Goal: Task Accomplishment & Management: Manage account settings

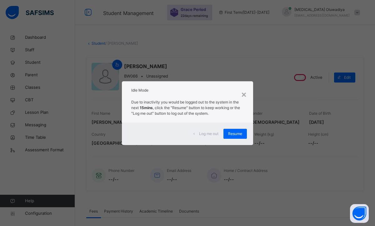
scroll to position [25, 0]
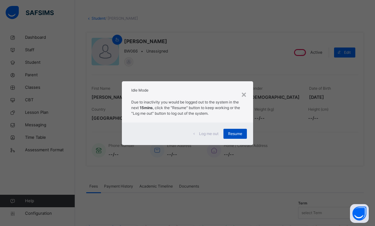
click at [237, 134] on span "Resume" at bounding box center [235, 134] width 14 height 6
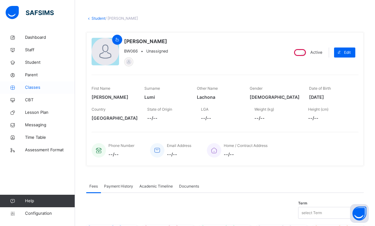
click at [39, 88] on span "Classes" at bounding box center [50, 87] width 50 height 6
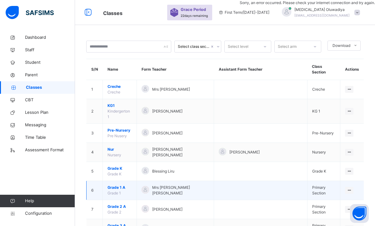
click at [132, 185] on span "Grade 1 A" at bounding box center [119, 188] width 24 height 6
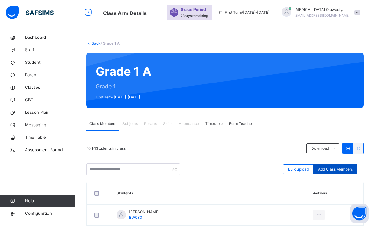
click at [333, 167] on span "Add Class Members" at bounding box center [335, 169] width 35 height 6
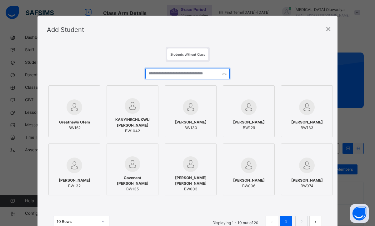
click at [173, 77] on input "text" at bounding box center [187, 73] width 84 height 11
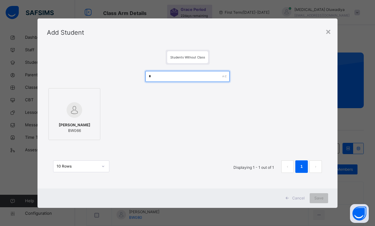
type input "*"
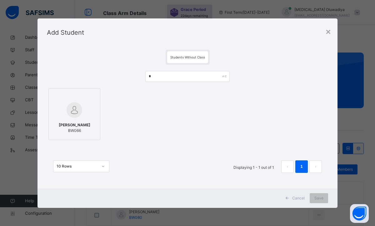
click at [87, 127] on span "[PERSON_NAME]" at bounding box center [75, 125] width 32 height 6
click at [316, 199] on span "Save" at bounding box center [318, 198] width 9 height 6
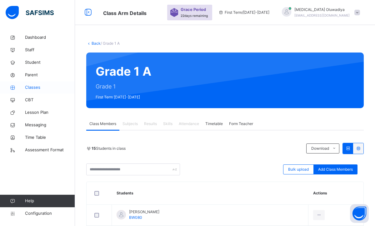
click at [34, 89] on span "Classes" at bounding box center [50, 87] width 50 height 6
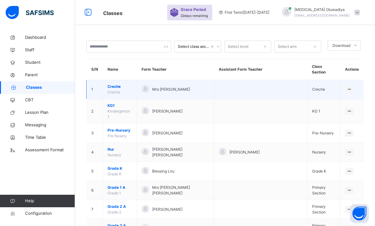
click at [115, 84] on span "Creche" at bounding box center [119, 87] width 24 height 6
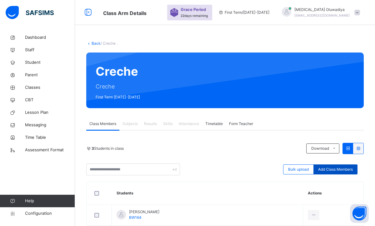
click at [339, 167] on span "Add Class Members" at bounding box center [335, 169] width 35 height 6
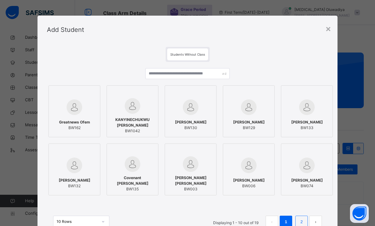
click at [298, 220] on link "2" at bounding box center [301, 222] width 6 height 8
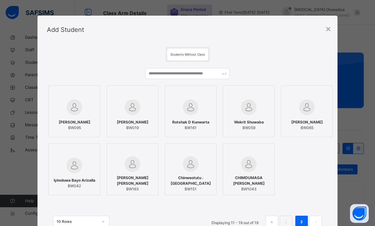
click at [262, 180] on span "CHIMDUMAGA [PERSON_NAME]" at bounding box center [248, 180] width 45 height 11
click at [180, 77] on input "text" at bounding box center [187, 73] width 84 height 11
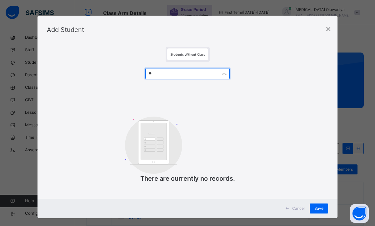
type input "*"
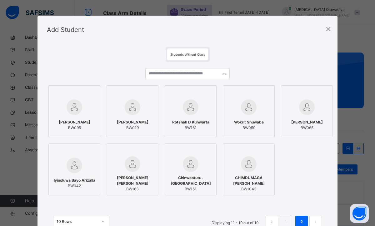
click at [248, 170] on img at bounding box center [249, 164] width 16 height 16
click at [261, 172] on div "CHIMDUMAGA [PERSON_NAME] BW1043" at bounding box center [248, 183] width 45 height 23
click at [258, 195] on div "CHIMDUMAGA [PERSON_NAME] BW1043" at bounding box center [248, 183] width 45 height 23
click at [253, 186] on span "CHIMDUMAGA [PERSON_NAME]" at bounding box center [248, 180] width 45 height 11
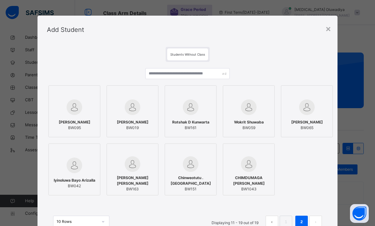
click at [80, 171] on img at bounding box center [75, 165] width 16 height 16
click at [262, 147] on div at bounding box center [248, 151] width 45 height 9
click at [202, 76] on input "text" at bounding box center [187, 73] width 84 height 11
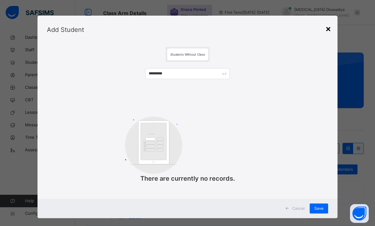
click at [329, 30] on div "×" at bounding box center [328, 28] width 6 height 13
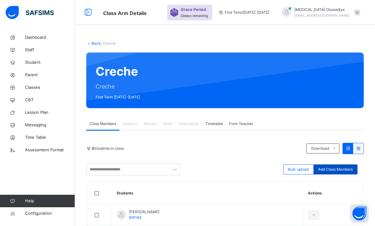
click at [323, 170] on span "Add Class Members" at bounding box center [335, 169] width 35 height 6
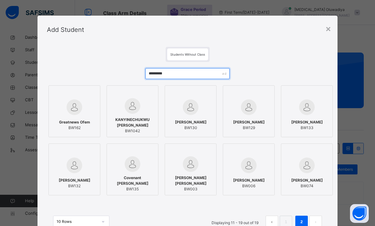
click at [194, 74] on input "*********" at bounding box center [187, 73] width 84 height 11
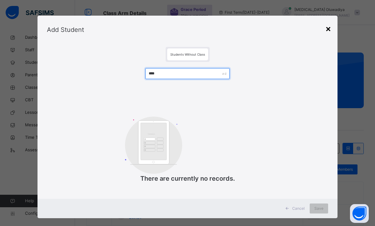
type input "****"
click at [325, 31] on div "×" at bounding box center [328, 28] width 6 height 13
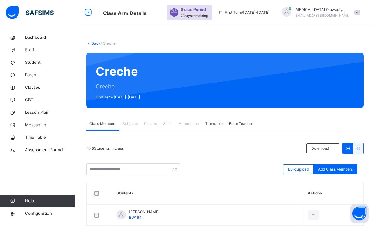
click at [357, 16] on div "[MEDICAL_DATA][PERSON_NAME] [EMAIL_ADDRESS][DOMAIN_NAME]" at bounding box center [319, 12] width 87 height 11
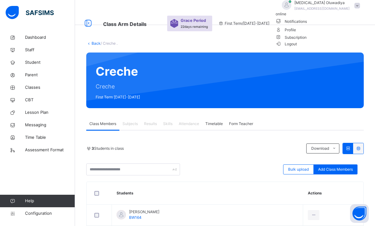
click at [297, 47] on span "Logout" at bounding box center [287, 44] width 22 height 7
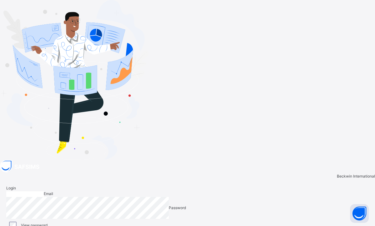
type input "**********"
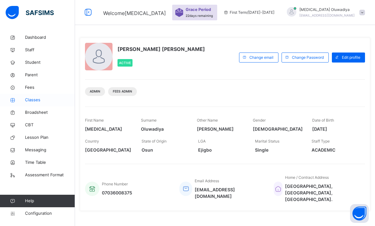
click at [47, 104] on link "Classes" at bounding box center [37, 100] width 75 height 12
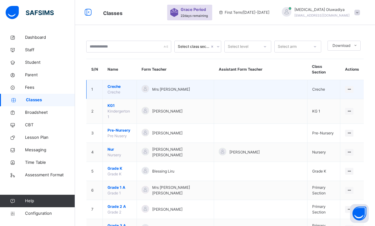
click at [122, 86] on td "Creche Creche" at bounding box center [120, 89] width 34 height 19
click at [132, 84] on span "Creche" at bounding box center [119, 87] width 24 height 6
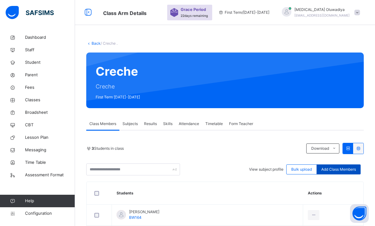
click at [326, 170] on span "Add Class Members" at bounding box center [338, 169] width 35 height 6
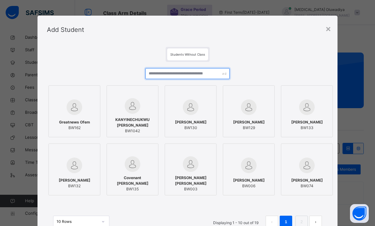
click at [202, 73] on input "text" at bounding box center [187, 73] width 84 height 11
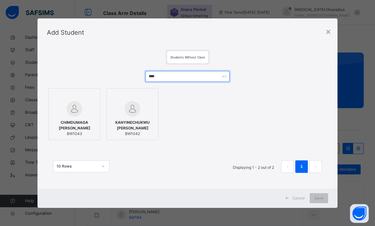
type input "****"
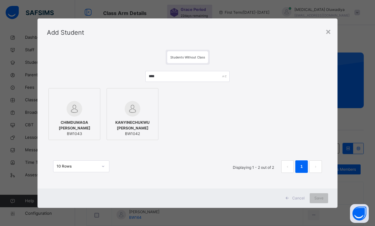
click at [95, 110] on div at bounding box center [74, 109] width 45 height 16
click at [314, 197] on div "Save" at bounding box center [319, 198] width 18 height 10
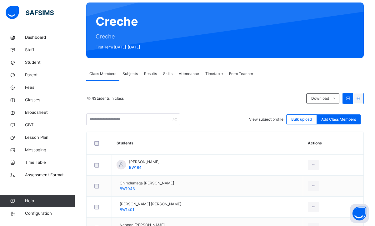
scroll to position [37, 0]
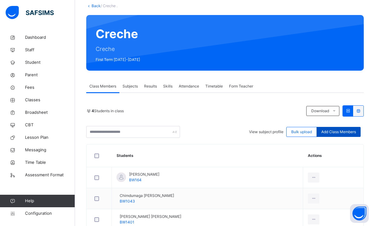
click at [333, 129] on span "Add Class Members" at bounding box center [338, 132] width 35 height 6
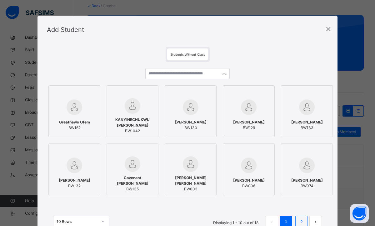
click at [298, 219] on link "2" at bounding box center [301, 222] width 6 height 8
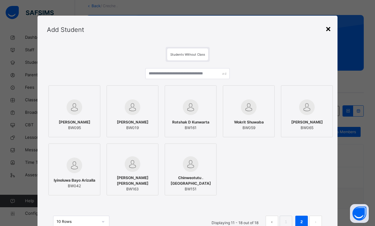
click at [329, 29] on div "×" at bounding box center [328, 28] width 6 height 13
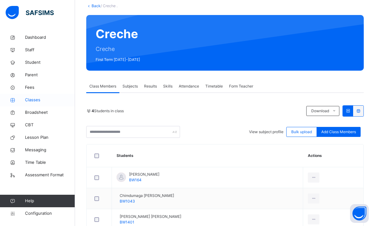
click at [38, 103] on link "Classes" at bounding box center [37, 100] width 75 height 12
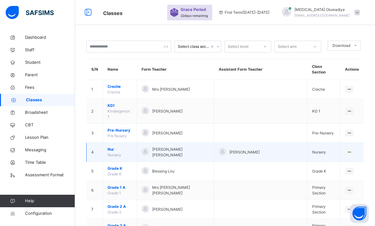
click at [122, 147] on span "Nur" at bounding box center [119, 150] width 24 height 6
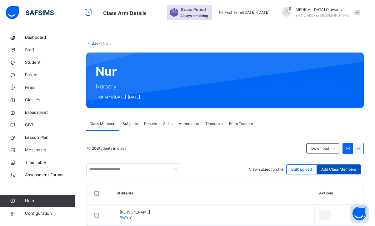
click at [334, 171] on span "Add Class Members" at bounding box center [338, 169] width 35 height 6
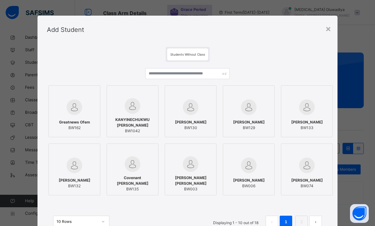
click at [138, 115] on div "KANYINECHUKWU [PERSON_NAME] BW1042" at bounding box center [132, 125] width 45 height 23
click at [176, 74] on input "text" at bounding box center [187, 73] width 84 height 11
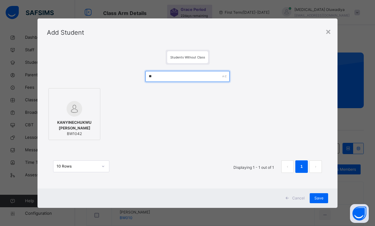
type input "**"
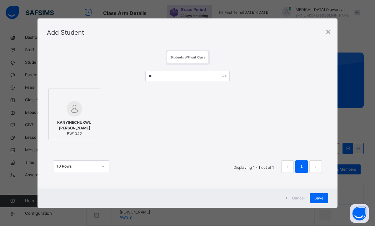
click at [91, 120] on span "KANYINECHUKWU [PERSON_NAME]" at bounding box center [74, 125] width 45 height 11
click at [313, 199] on div "Save" at bounding box center [319, 198] width 18 height 10
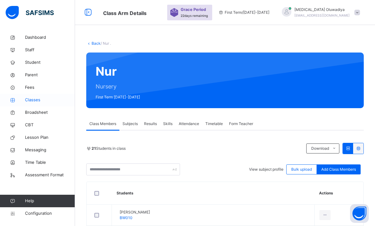
click at [42, 101] on span "Classes" at bounding box center [50, 100] width 50 height 6
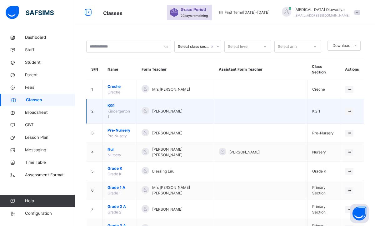
click at [129, 103] on span "KG1" at bounding box center [119, 106] width 24 height 6
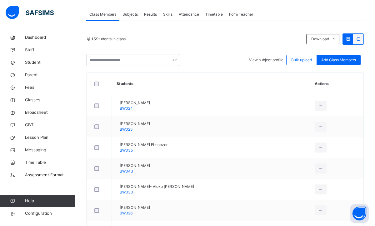
scroll to position [102, 0]
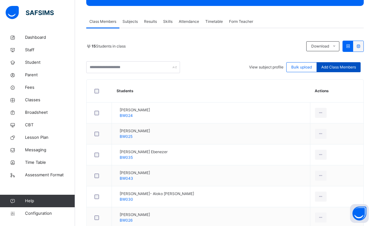
click at [331, 63] on div "Add Class Members" at bounding box center [338, 67] width 44 height 10
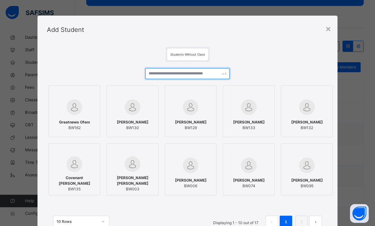
click at [174, 76] on input "text" at bounding box center [187, 73] width 84 height 11
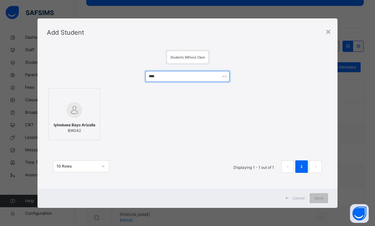
type input "****"
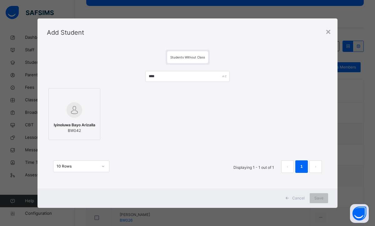
click at [71, 112] on img at bounding box center [75, 110] width 16 height 16
click at [314, 194] on div "Save" at bounding box center [319, 198] width 18 height 10
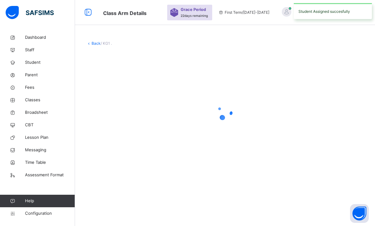
scroll to position [0, 0]
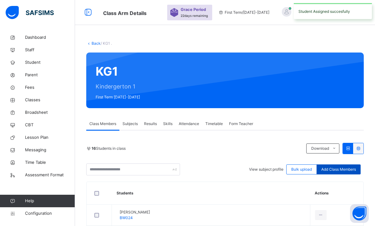
click at [346, 173] on div "Add Class Members" at bounding box center [338, 169] width 44 height 10
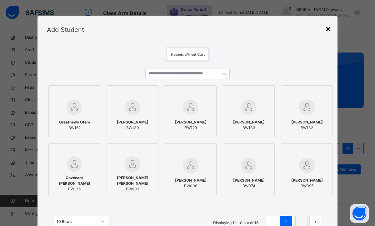
click at [326, 26] on div "×" at bounding box center [328, 28] width 6 height 13
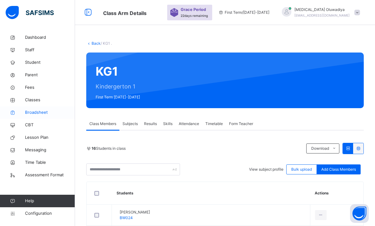
click at [49, 107] on link "Broadsheet" at bounding box center [37, 112] width 75 height 12
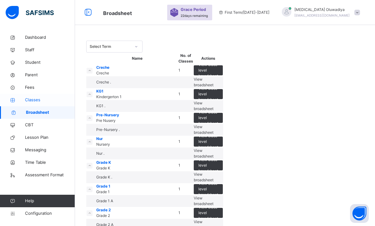
click at [39, 99] on span "Classes" at bounding box center [50, 100] width 50 height 6
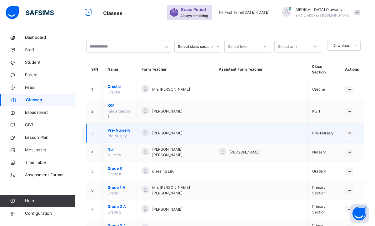
click at [114, 127] on span "Pre-Nursery" at bounding box center [119, 130] width 24 height 6
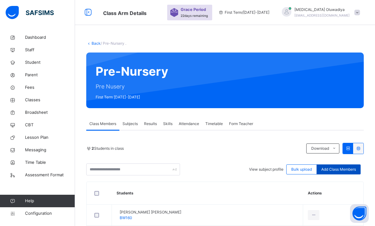
click at [345, 171] on span "Add Class Members" at bounding box center [338, 169] width 35 height 6
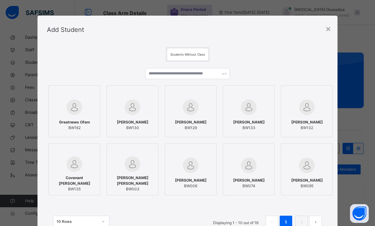
click at [128, 177] on span "[PERSON_NAME] [PERSON_NAME]" at bounding box center [132, 180] width 45 height 11
click at [165, 74] on input "text" at bounding box center [187, 73] width 84 height 11
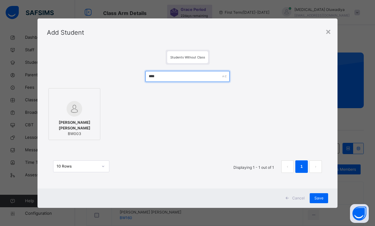
type input "****"
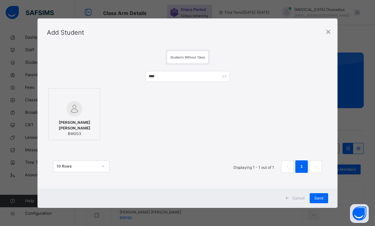
click at [70, 102] on img at bounding box center [75, 109] width 16 height 16
click at [318, 200] on span "Save" at bounding box center [318, 198] width 9 height 6
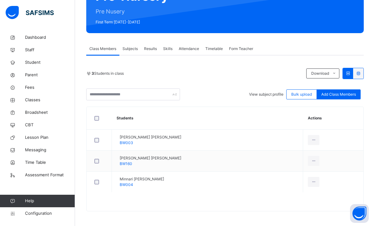
scroll to position [76, 0]
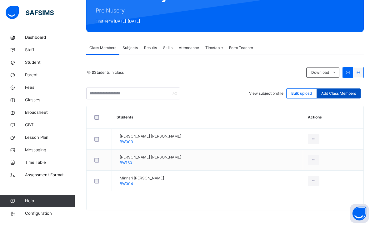
click at [323, 93] on span "Add Class Members" at bounding box center [338, 94] width 35 height 6
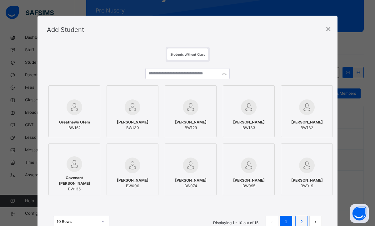
click at [301, 221] on link "2" at bounding box center [301, 222] width 6 height 8
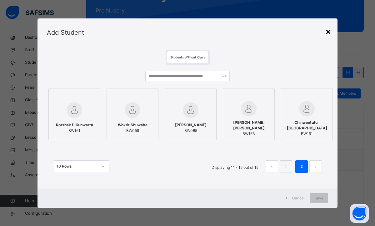
click at [329, 30] on div "×" at bounding box center [328, 31] width 6 height 13
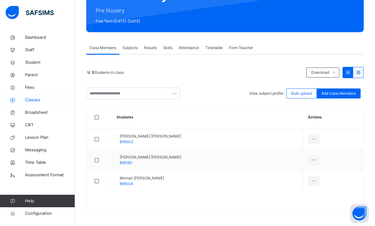
click at [38, 101] on span "Classes" at bounding box center [50, 100] width 50 height 6
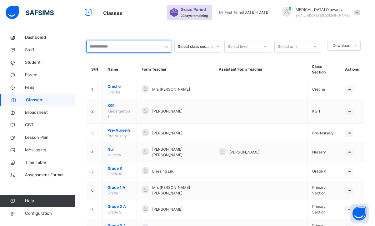
click at [125, 48] on input "text" at bounding box center [128, 47] width 85 height 12
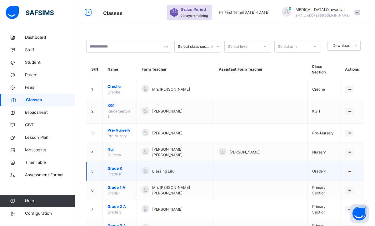
click at [129, 166] on span "Grade K" at bounding box center [119, 169] width 24 height 6
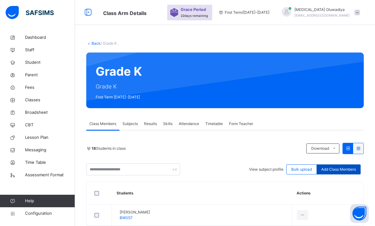
click at [333, 167] on span "Add Class Members" at bounding box center [338, 169] width 35 height 6
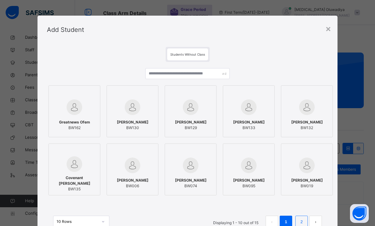
click at [304, 223] on li "2" at bounding box center [301, 222] width 12 height 12
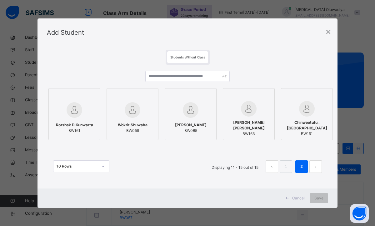
click at [139, 119] on div "Wokrit Shuwaba BW059" at bounding box center [132, 127] width 45 height 17
click at [312, 197] on div "Save" at bounding box center [319, 198] width 18 height 10
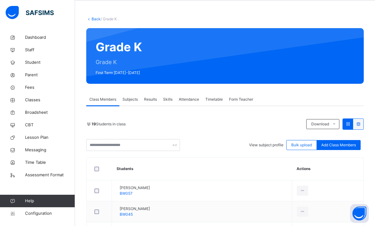
scroll to position [23, 0]
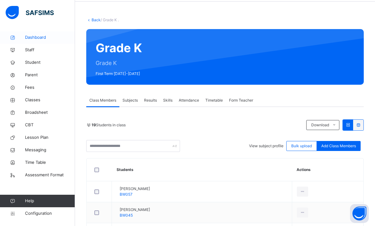
click at [36, 36] on span "Dashboard" at bounding box center [50, 37] width 50 height 6
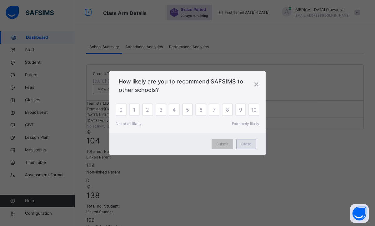
click at [247, 145] on span "Close" at bounding box center [246, 144] width 10 height 6
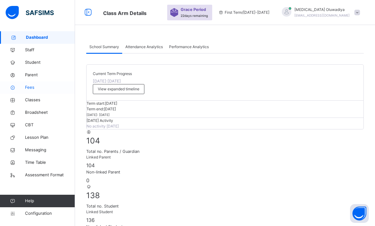
click at [39, 91] on link "Fees" at bounding box center [37, 87] width 75 height 12
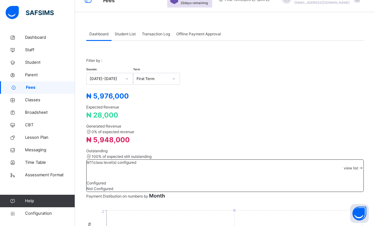
scroll to position [12, 0]
click at [126, 32] on span "Student List" at bounding box center [125, 35] width 21 height 6
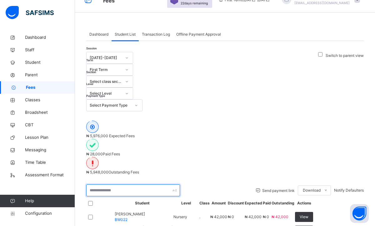
click at [155, 184] on input "text" at bounding box center [133, 190] width 94 height 12
click at [202, 184] on div "Send payment link Download Students Payment Students Payment Status Student Ite…" at bounding box center [224, 190] width 277 height 12
click at [125, 184] on input "text" at bounding box center [133, 190] width 94 height 12
type input "***"
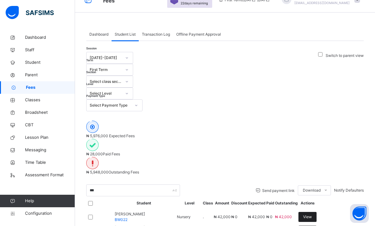
click at [316, 212] on div "View" at bounding box center [307, 217] width 18 height 10
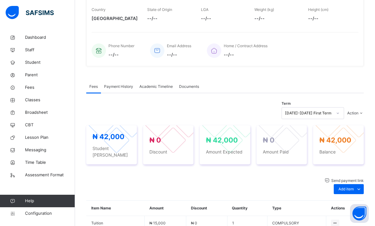
scroll to position [125, 0]
click at [348, 186] on span "Add item" at bounding box center [345, 189] width 15 height 6
click at [345, 200] on div "Optional items" at bounding box center [348, 203] width 25 height 6
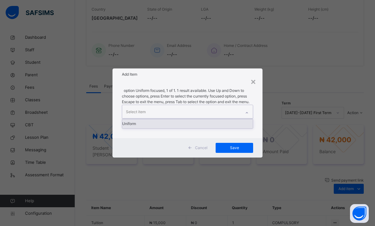
click at [244, 109] on div at bounding box center [246, 113] width 11 height 10
click at [200, 127] on div "Uniform" at bounding box center [187, 123] width 131 height 9
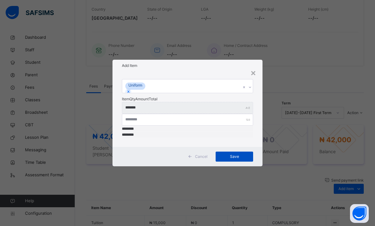
click at [241, 154] on span "Save" at bounding box center [234, 157] width 28 height 6
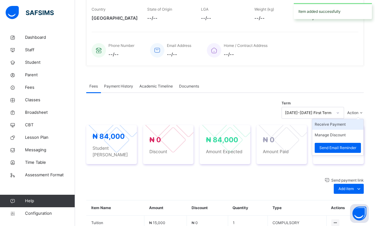
click at [332, 126] on li "Receive Payment" at bounding box center [337, 124] width 51 height 11
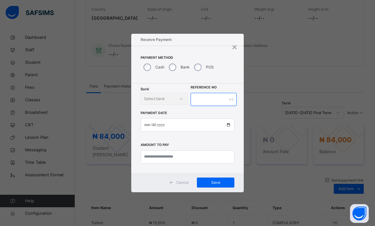
click at [209, 101] on input "text" at bounding box center [214, 99] width 46 height 13
type input "********"
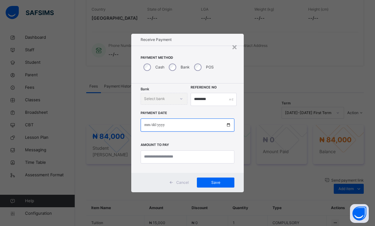
click at [147, 128] on input "date" at bounding box center [188, 124] width 94 height 13
type input "**********"
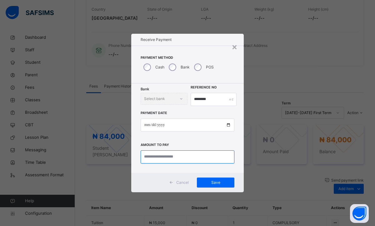
click at [157, 162] on input "currency" at bounding box center [188, 156] width 94 height 13
click at [155, 160] on input "currency" at bounding box center [188, 156] width 94 height 13
type input "********"
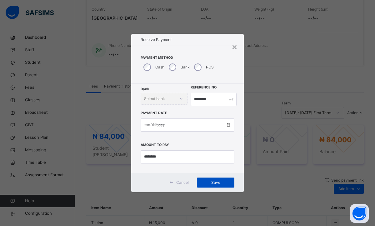
click at [215, 186] on div "Save" at bounding box center [215, 182] width 37 height 10
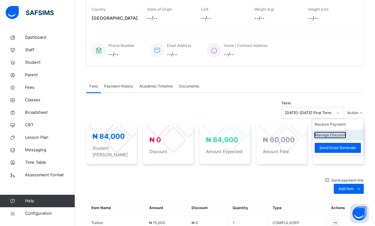
click at [335, 136] on button "Manage Discount" at bounding box center [330, 135] width 31 height 6
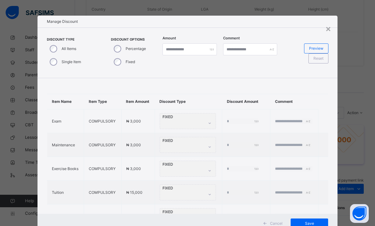
click at [57, 62] on div "Single Item" at bounding box center [65, 61] width 36 height 13
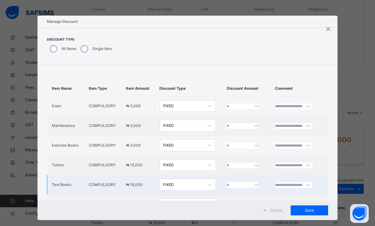
click at [227, 188] on input "*" at bounding box center [242, 185] width 31 height 6
click at [250, 188] on div at bounding box center [244, 185] width 35 height 6
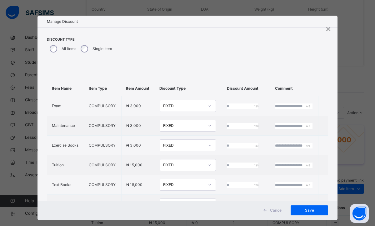
click at [328, 117] on div "Item Name Item Type Item Amount Discount Type Discount Amount Comment Exam COMP…" at bounding box center [187, 147] width 300 height 165
click at [336, 116] on div "× Manage Discount Discount Type All Items Single Item Item Name Item Type Item …" at bounding box center [187, 113] width 375 height 226
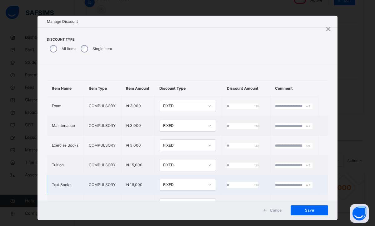
scroll to position [62, 0]
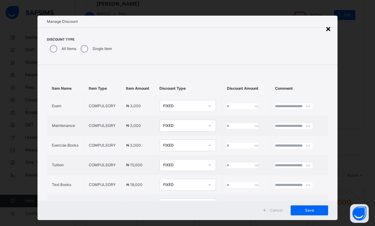
click at [329, 28] on div "×" at bounding box center [328, 28] width 6 height 13
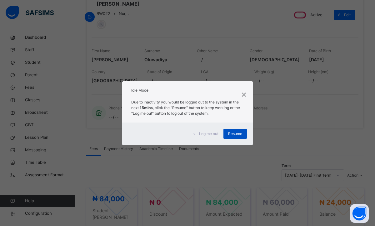
click at [236, 132] on span "Resume" at bounding box center [235, 134] width 14 height 6
